Goal: Information Seeking & Learning: Learn about a topic

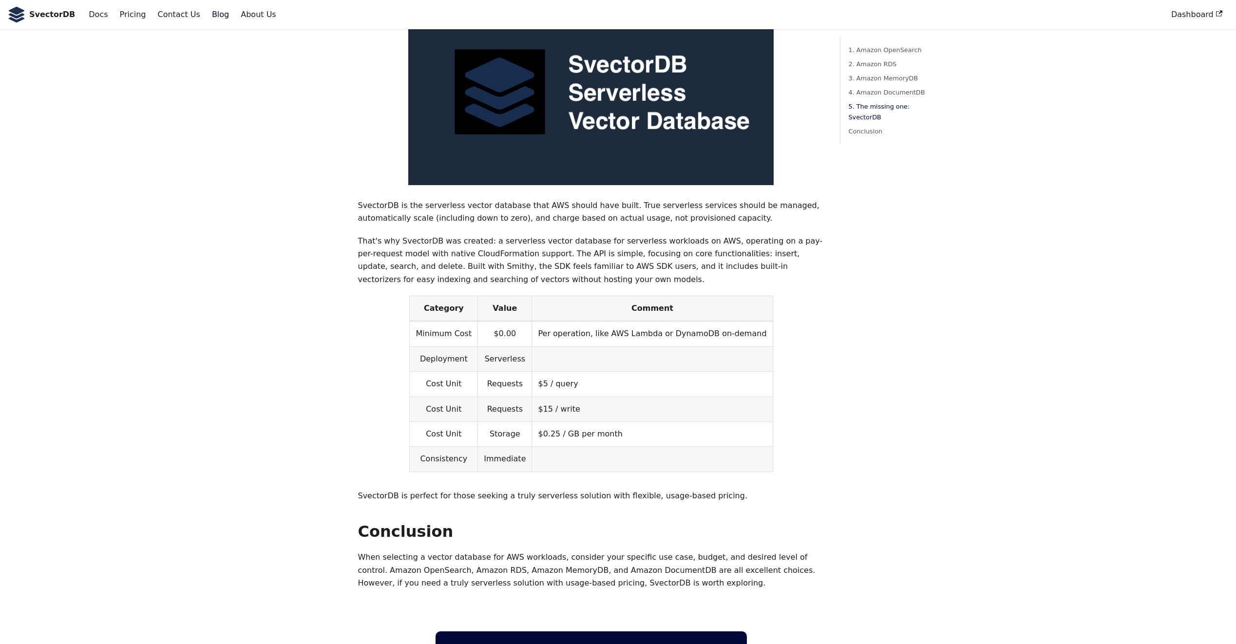
scroll to position [2678, 0]
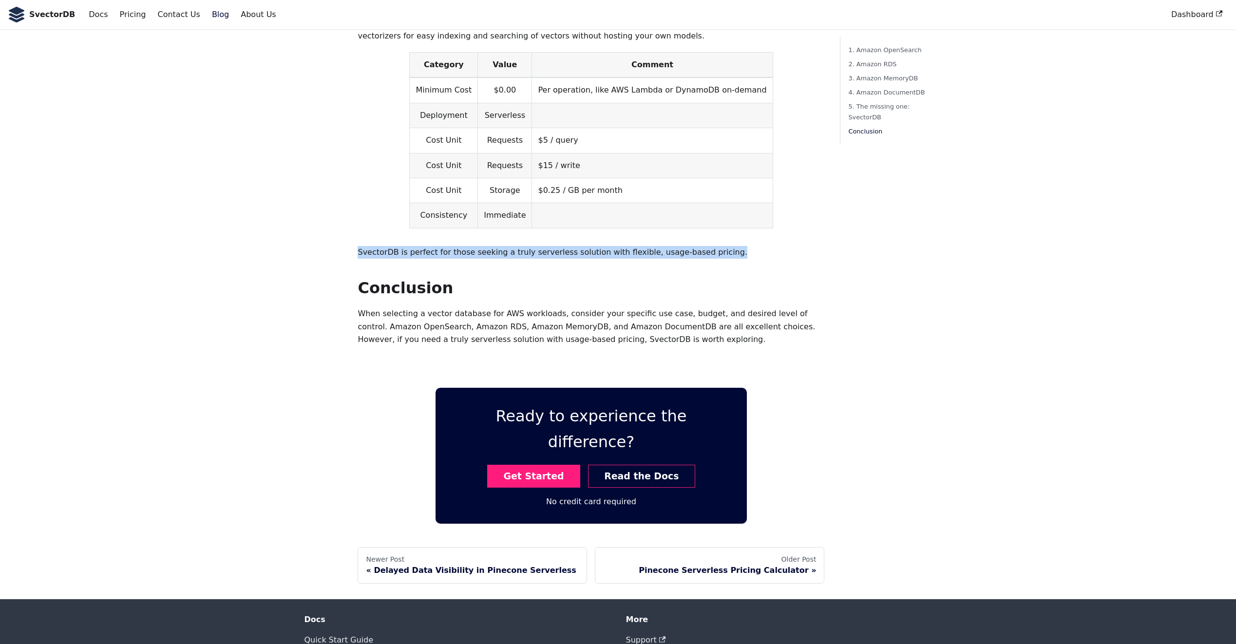
drag, startPoint x: 356, startPoint y: 222, endPoint x: 741, endPoint y: 219, distance: 385.2
drag, startPoint x: 741, startPoint y: 219, endPoint x: 821, endPoint y: 234, distance: 81.4
